Goal: Task Accomplishment & Management: Use online tool/utility

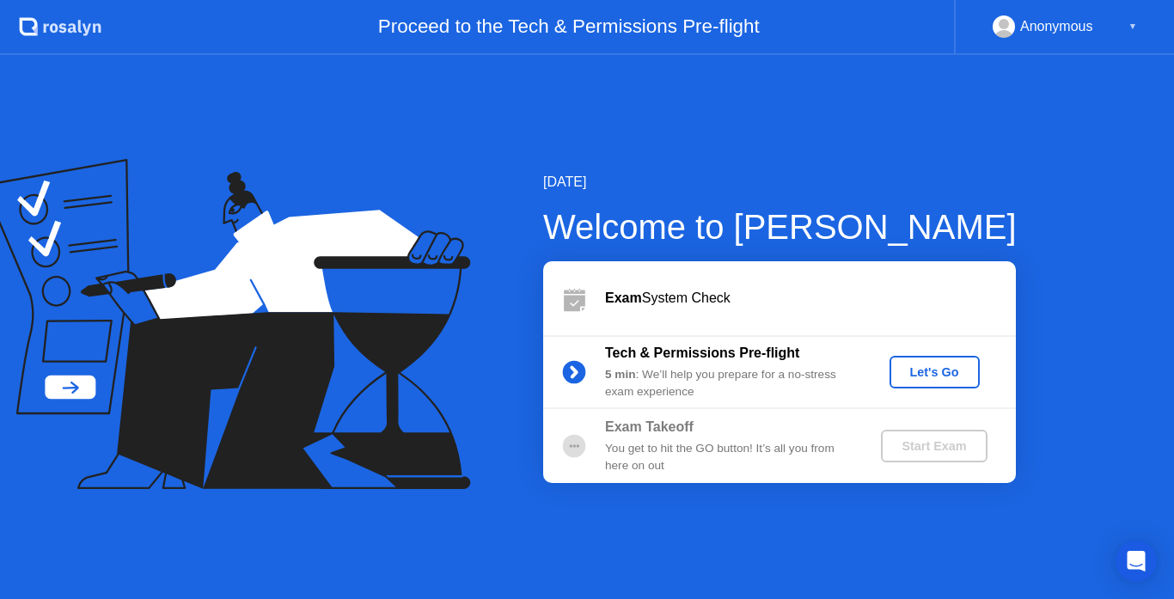
click at [926, 374] on div "Let's Go" at bounding box center [934, 372] width 76 height 14
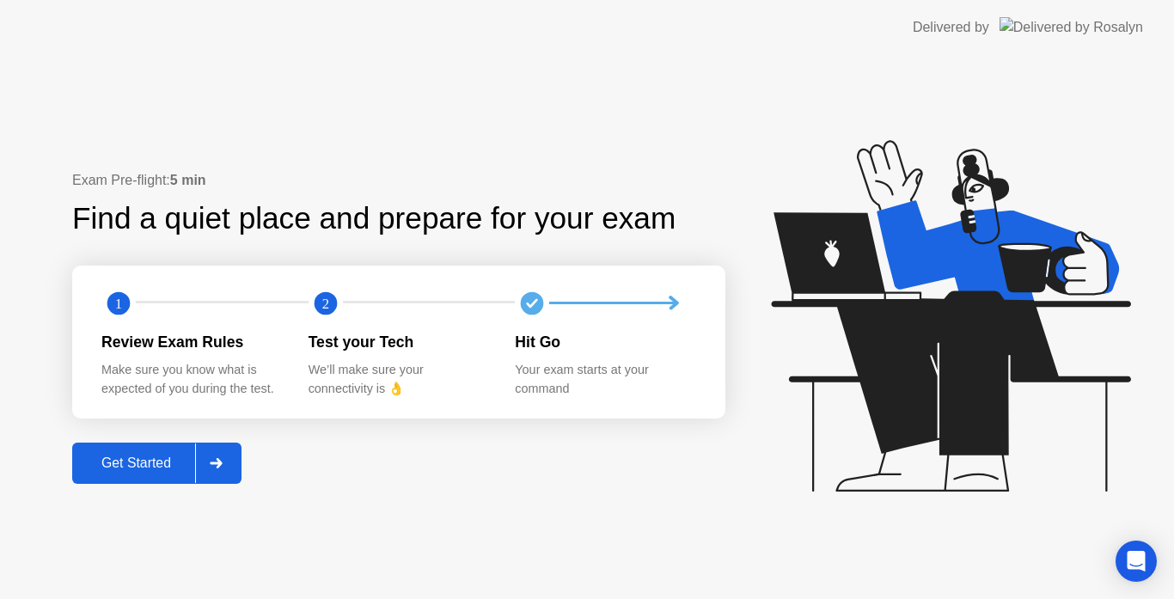
click at [105, 462] on div "Get Started" at bounding box center [136, 462] width 118 height 15
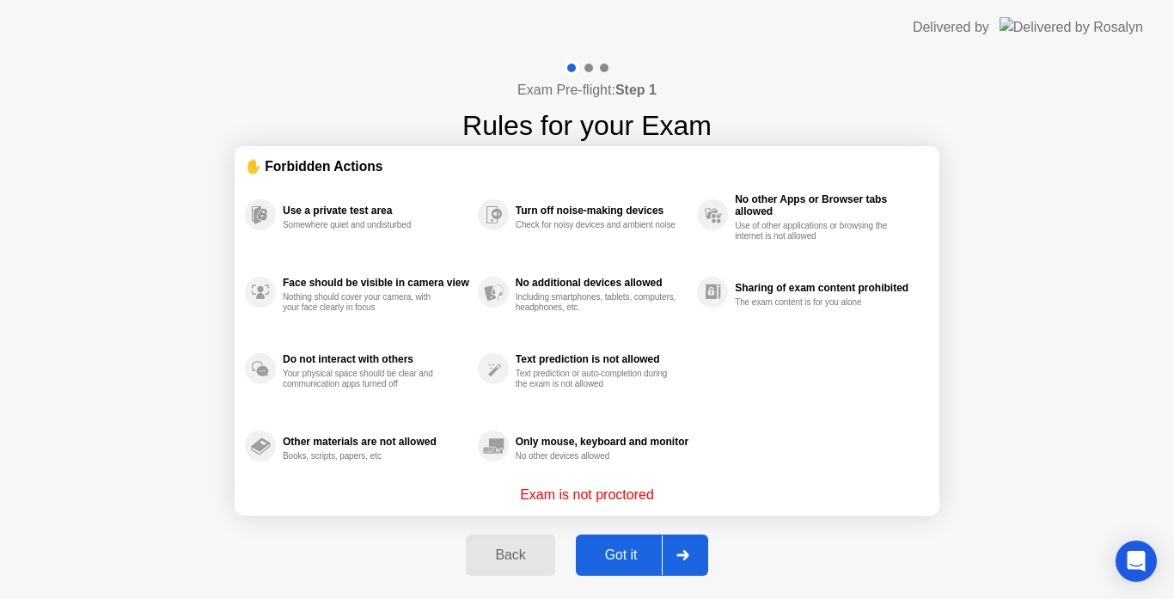
click at [614, 558] on div "Got it" at bounding box center [621, 554] width 81 height 15
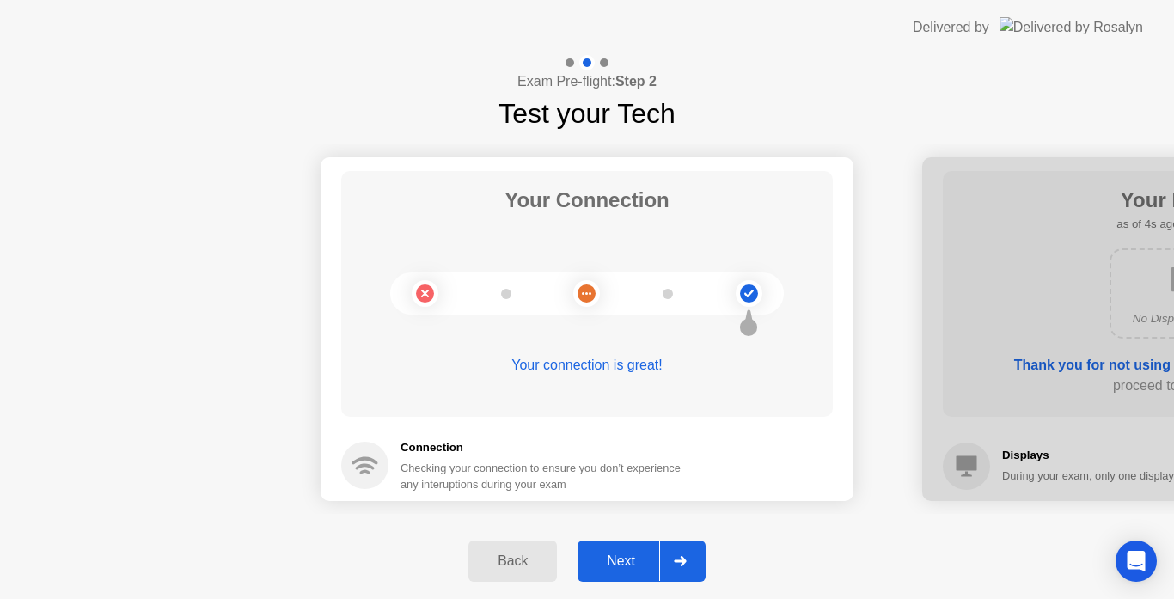
click at [613, 565] on div "Next" at bounding box center [620, 560] width 76 height 15
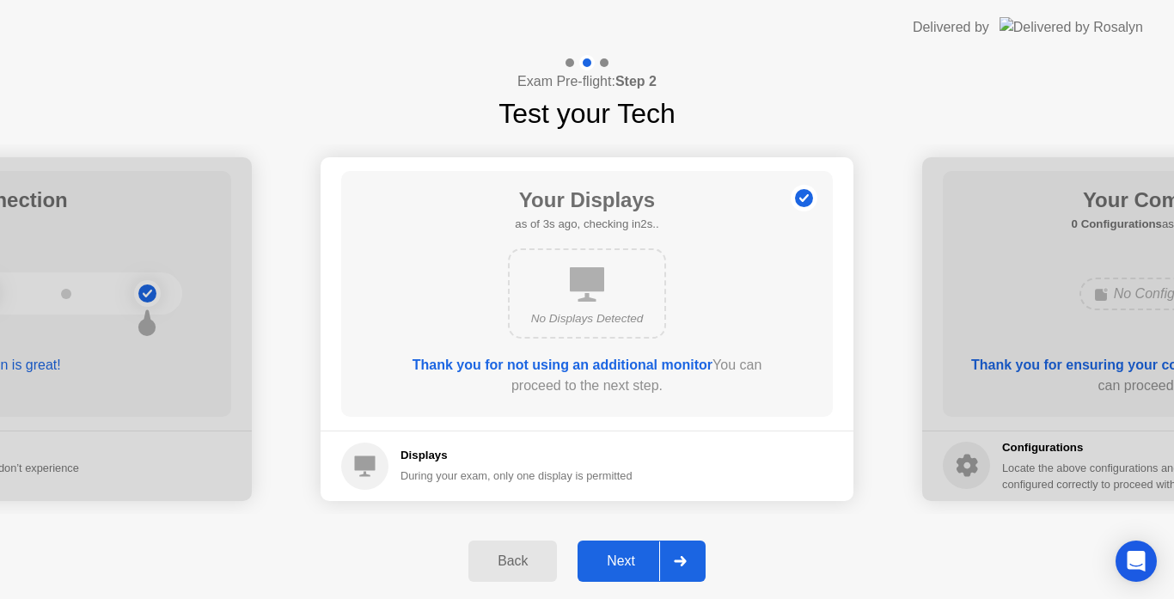
click at [637, 565] on div "Next" at bounding box center [620, 560] width 76 height 15
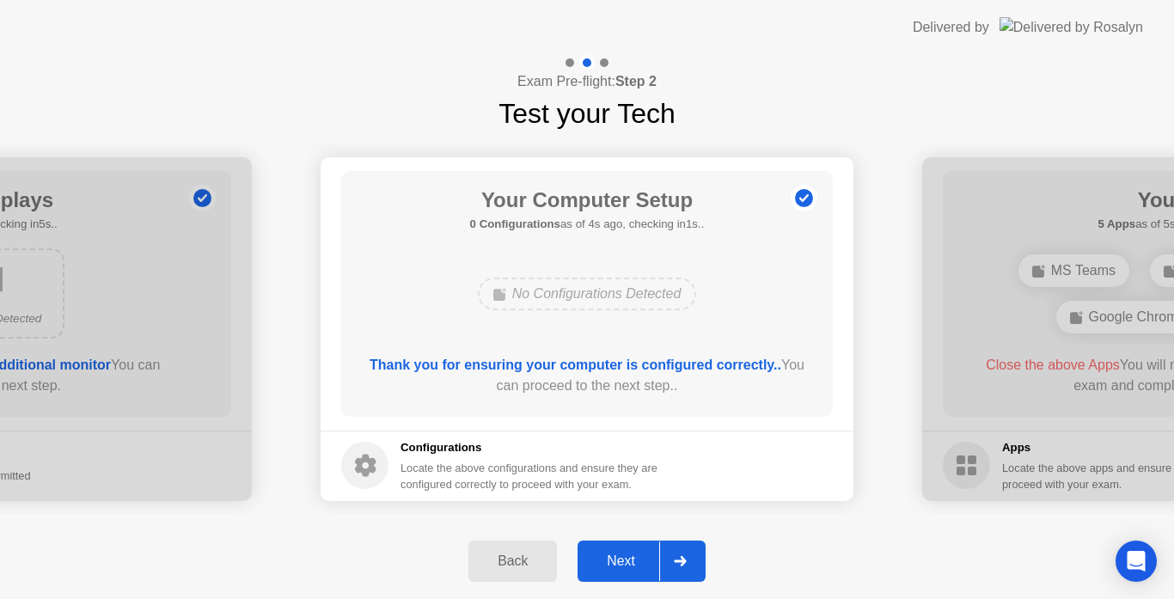
click at [630, 553] on div "Next" at bounding box center [620, 560] width 76 height 15
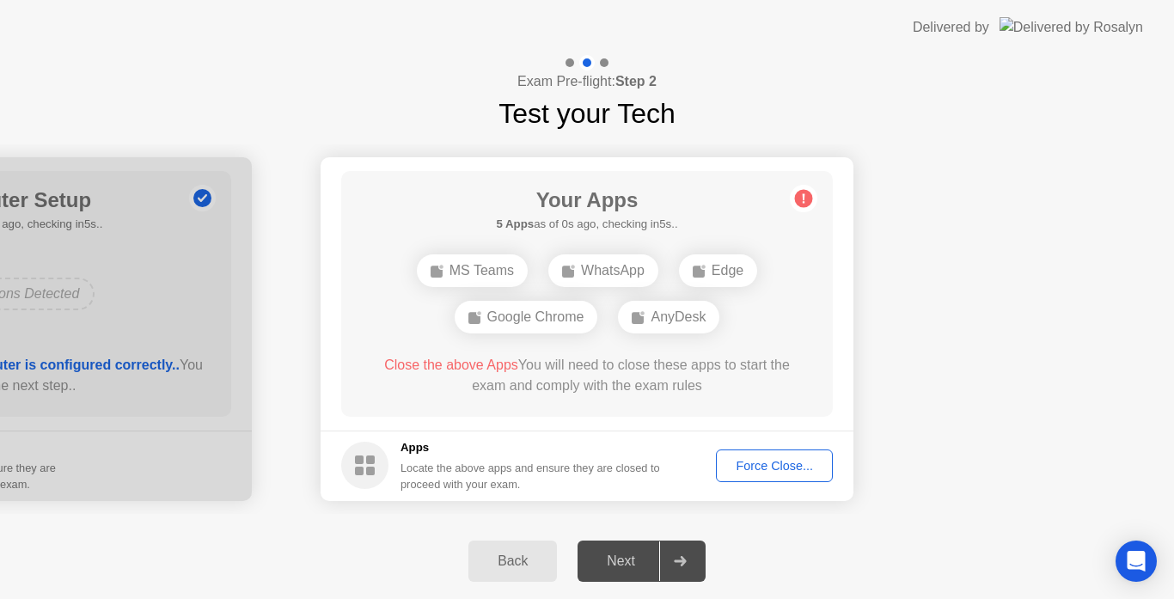
click at [810, 203] on circle at bounding box center [804, 198] width 18 height 18
click at [758, 464] on div "Force Close..." at bounding box center [774, 466] width 105 height 14
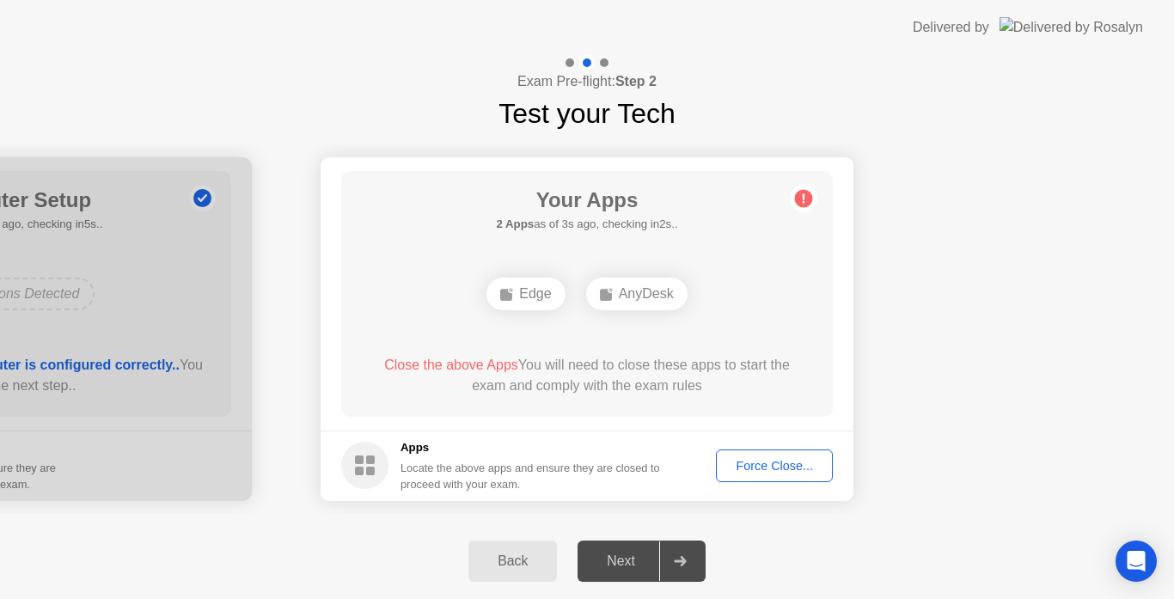
click at [766, 470] on div "Force Close..." at bounding box center [774, 466] width 105 height 14
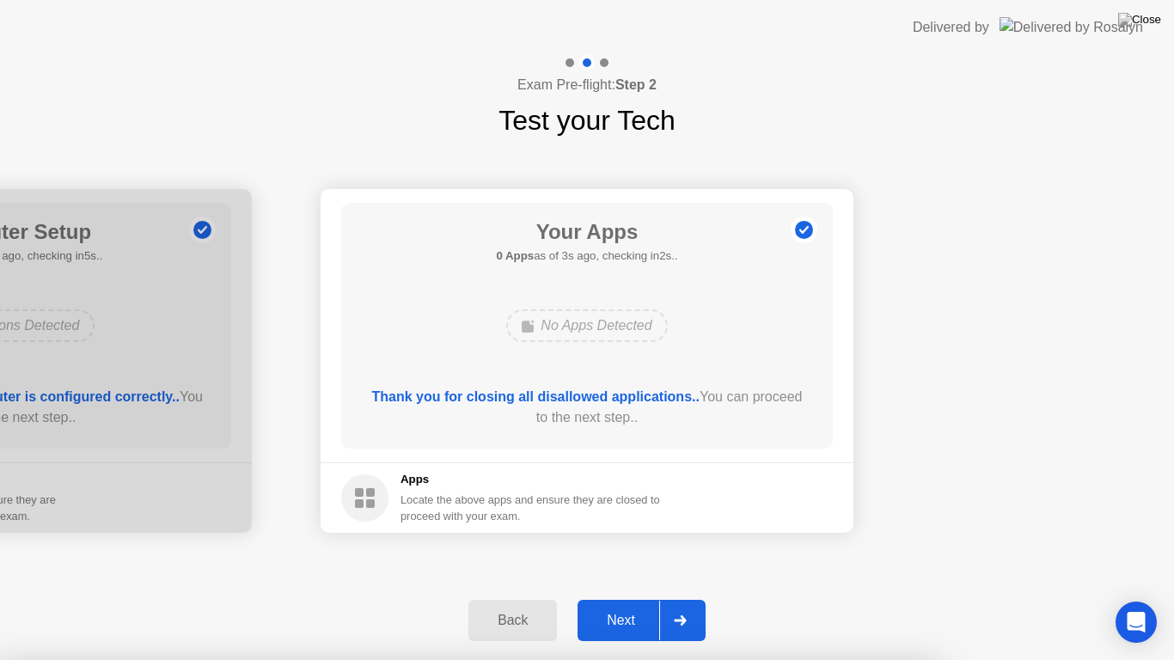
click at [615, 598] on div "Next" at bounding box center [620, 620] width 76 height 15
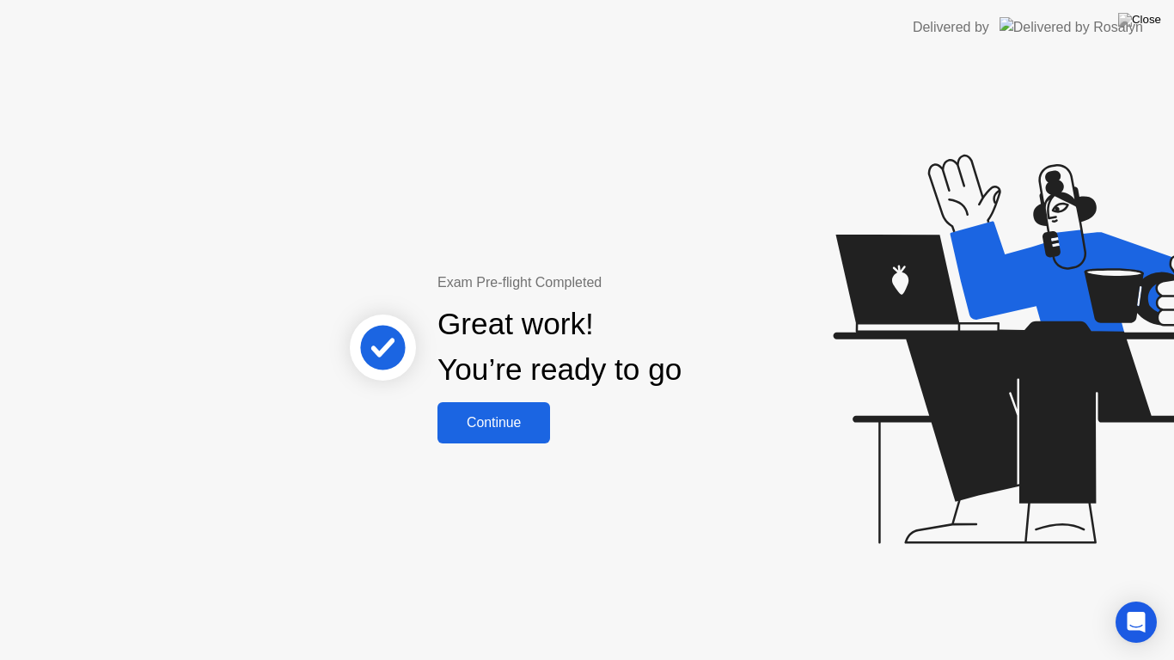
click at [504, 424] on div "Continue" at bounding box center [493, 422] width 102 height 15
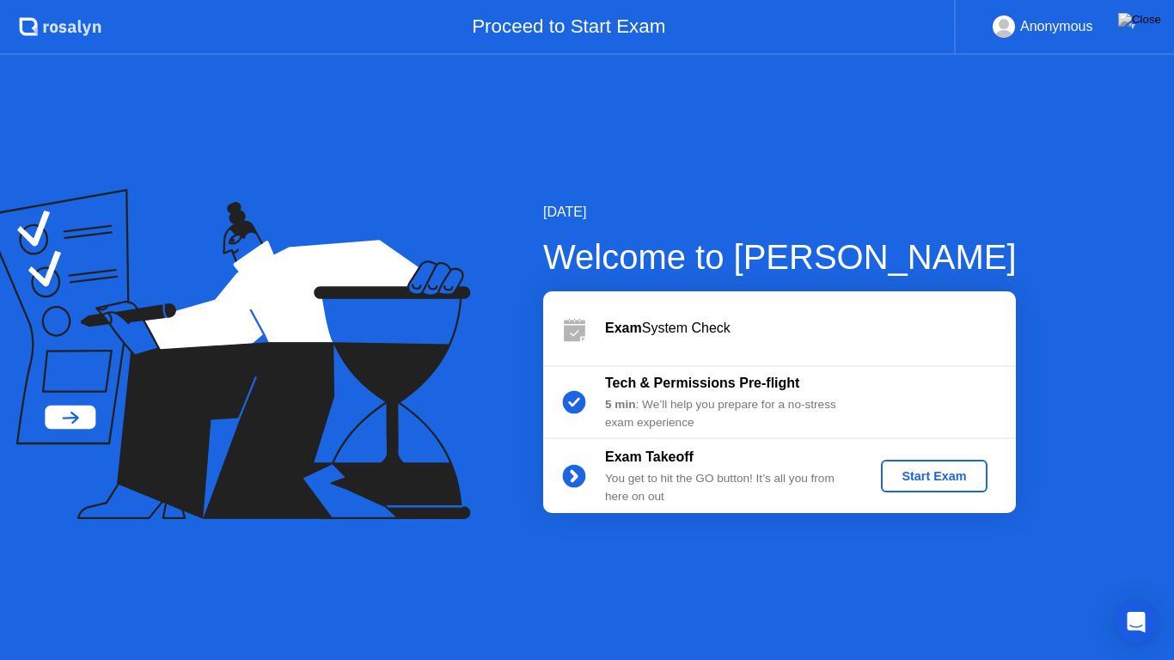
click at [935, 479] on div "Start Exam" at bounding box center [933, 476] width 92 height 14
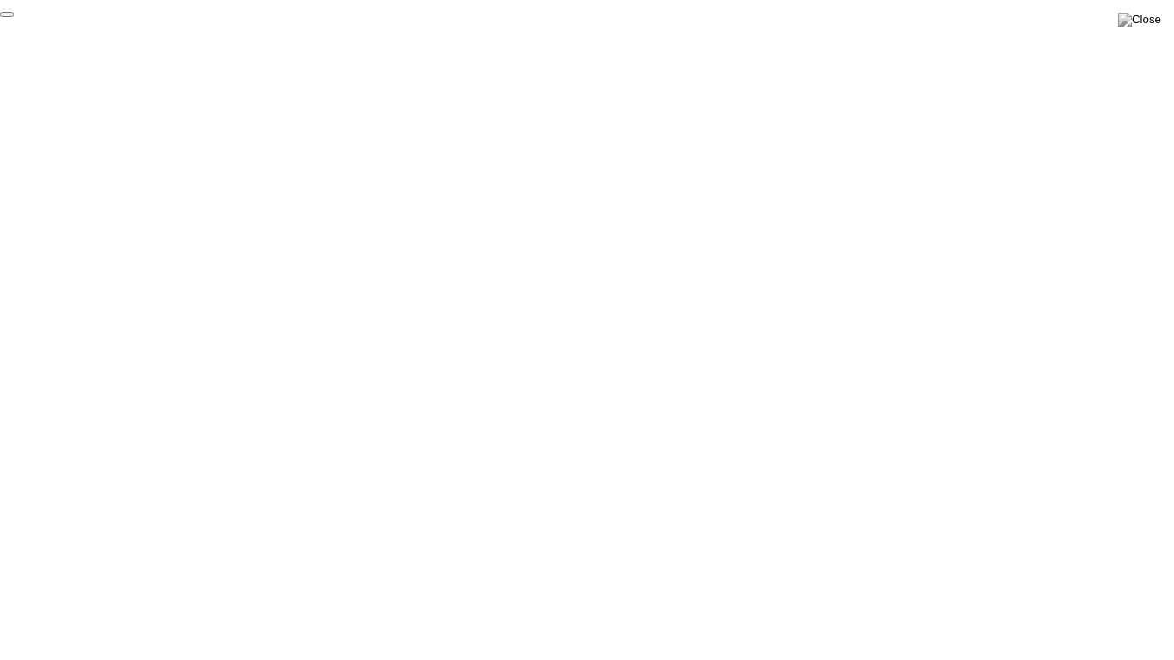
click div "End Proctoring Session"
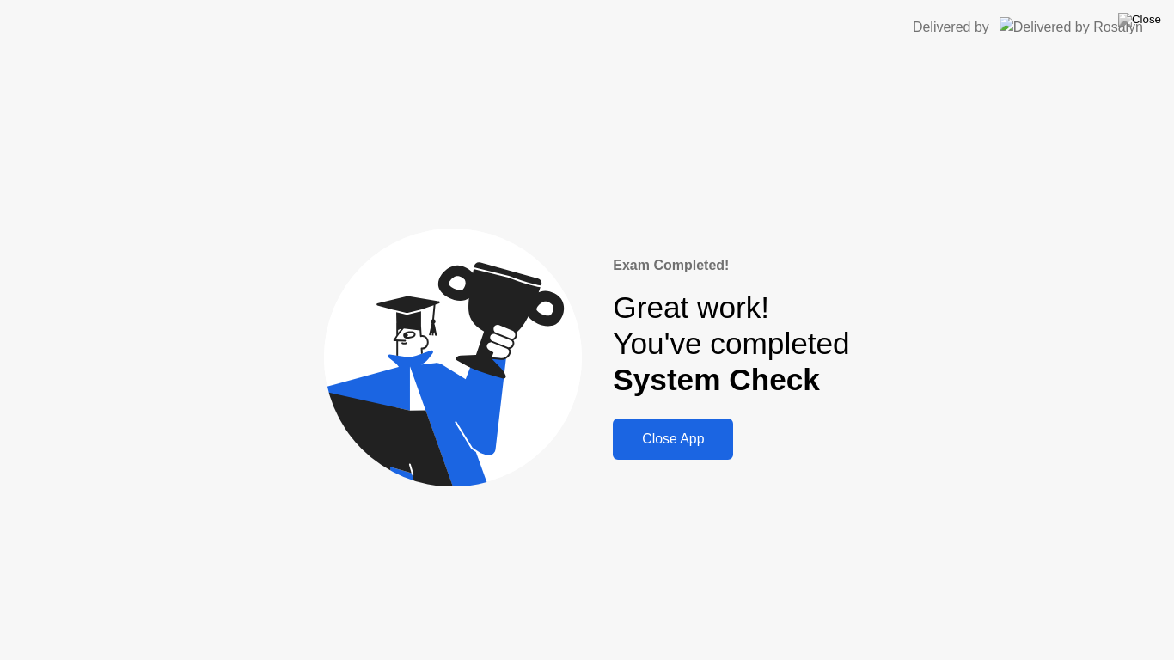
click at [670, 452] on button "Close App" at bounding box center [673, 438] width 120 height 41
